Goal: Navigation & Orientation: Find specific page/section

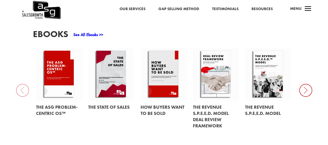
scroll to position [233, 0]
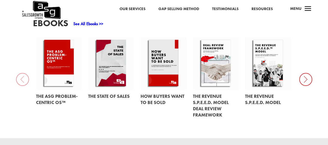
click at [20, 81] on div "EBooks See All Ebooks >> The ASG Problem-Centric OS™ The State of Sales How Buy…" at bounding box center [164, 69] width 328 height 135
click at [302, 79] on icon at bounding box center [305, 79] width 13 height 13
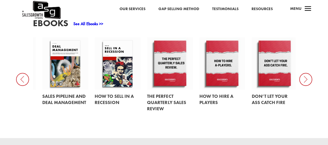
click at [304, 79] on icon at bounding box center [305, 79] width 13 height 13
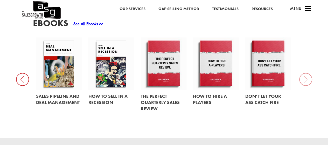
click at [304, 79] on div "EBooks See All Ebooks >> The ASG Problem-Centric OS™ The State of Sales How Buy…" at bounding box center [164, 69] width 328 height 135
click at [22, 80] on icon at bounding box center [22, 79] width 13 height 13
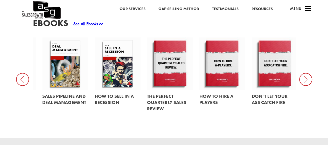
click at [22, 83] on icon at bounding box center [22, 79] width 13 height 13
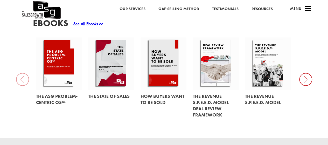
click at [22, 83] on div "EBooks See All Ebooks >> The ASG Problem-Centric OS™ The State of Sales How Buy…" at bounding box center [164, 69] width 328 height 135
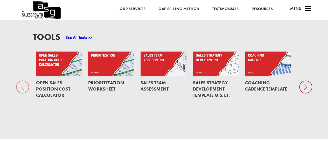
scroll to position [363, 0]
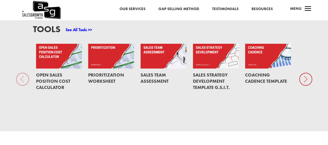
click at [306, 79] on icon at bounding box center [305, 79] width 13 height 13
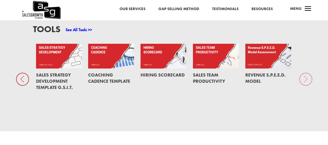
click at [306, 79] on div "Tools See All Tools >> Open Sales Position Cost Calculator Prioritization Works…" at bounding box center [164, 69] width 328 height 123
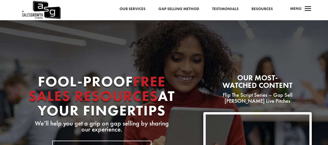
scroll to position [0, 0]
